Goal: Task Accomplishment & Management: Use online tool/utility

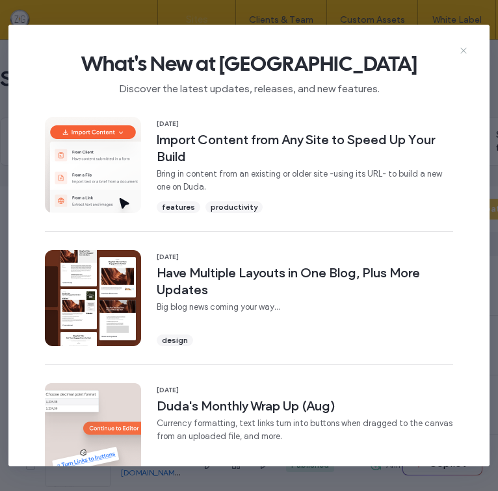
type input "****"
click at [463, 48] on icon at bounding box center [463, 50] width 10 height 10
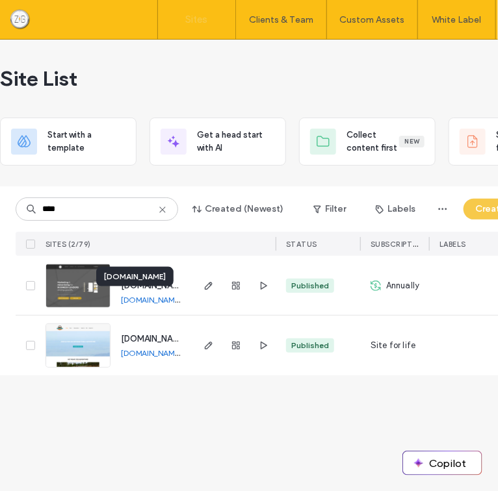
click at [146, 301] on link "www.zackgreenfield.com" at bounding box center [151, 300] width 60 height 10
click at [210, 281] on icon "button" at bounding box center [208, 286] width 10 height 10
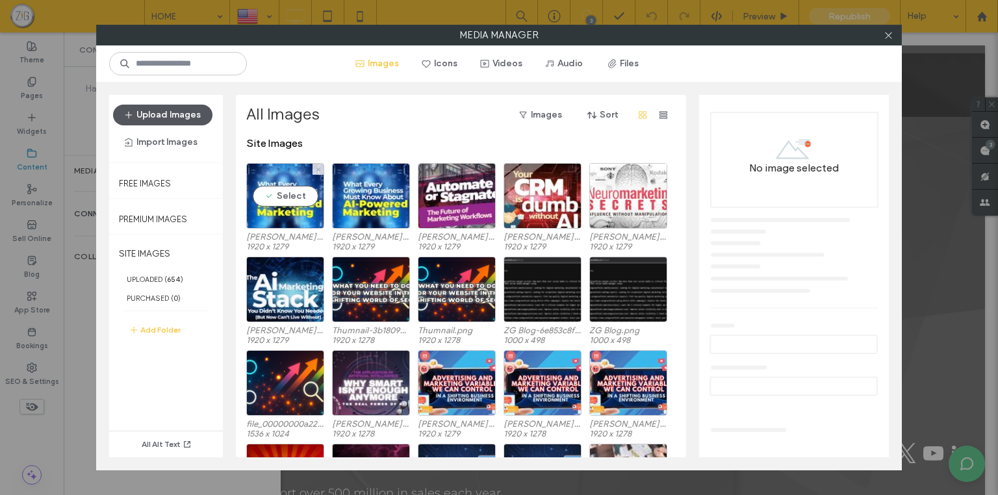
click at [131, 112] on icon "button" at bounding box center [128, 115] width 10 height 10
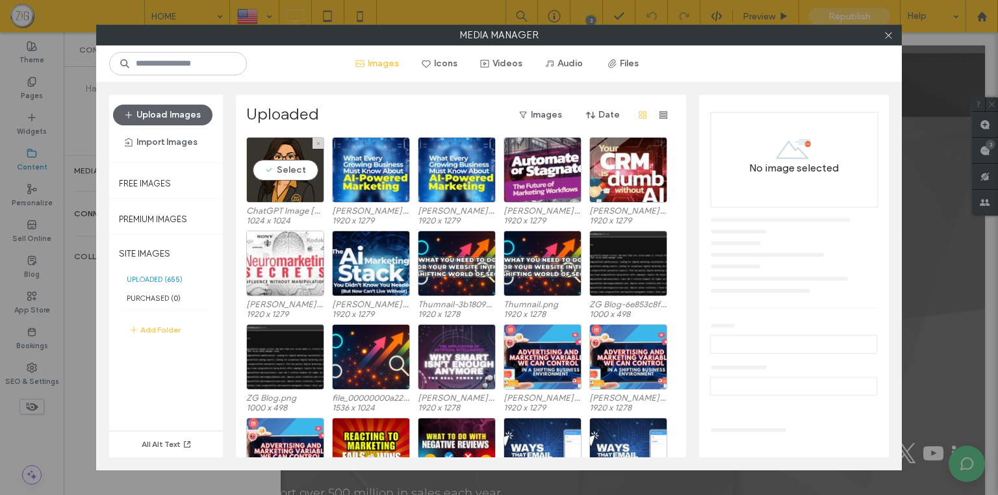
click at [275, 211] on label "ChatGPT Image [DATE]- 2025- 04_45_08 PM.png" at bounding box center [285, 211] width 78 height 10
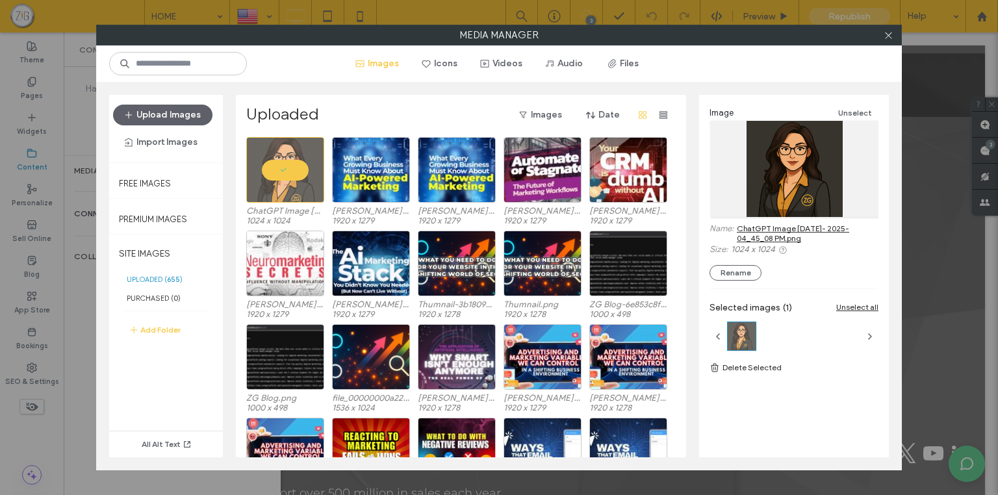
click at [497, 230] on link "ChatGPT Image [DATE]- 2025- 04_45_08 PM.png" at bounding box center [808, 232] width 142 height 19
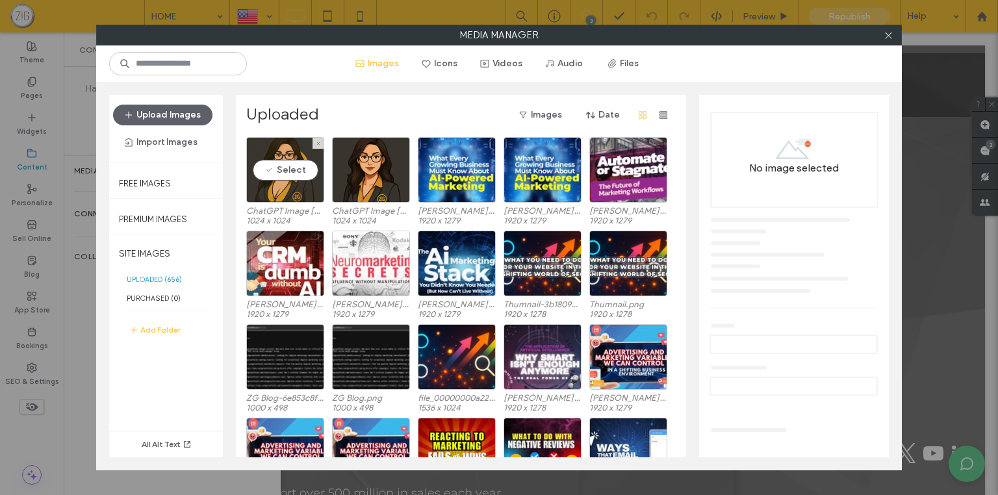
click at [281, 209] on label "ChatGPT Image [DATE]- 2025- 04_57_23 PM.png" at bounding box center [285, 211] width 78 height 10
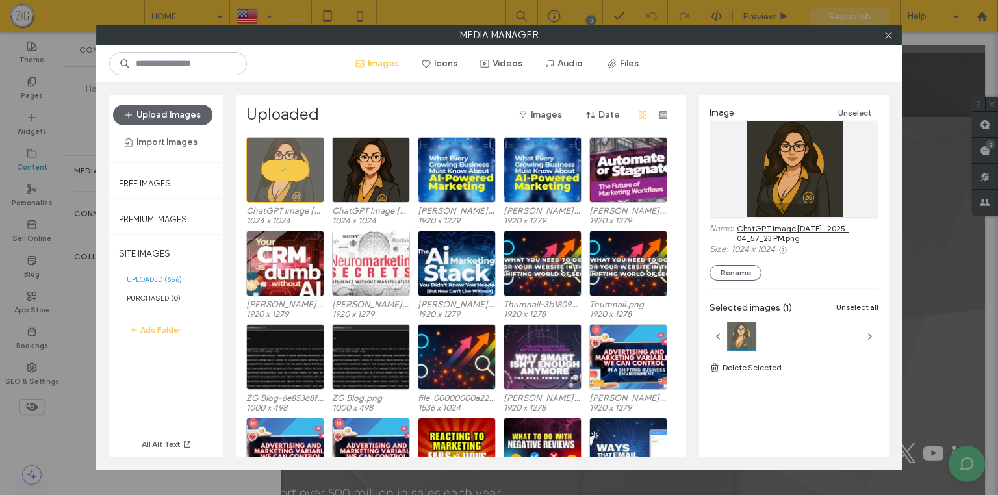
click at [773, 231] on link "ChatGPT Image [DATE]- 2025- 04_57_23 PM.png" at bounding box center [808, 232] width 142 height 19
